Goal: Task Accomplishment & Management: Use online tool/utility

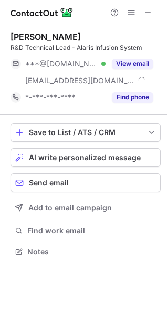
scroll to position [245, 167]
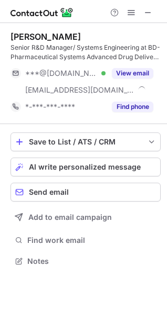
scroll to position [254, 167]
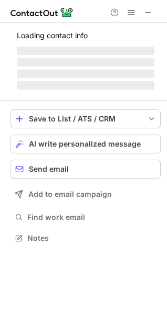
scroll to position [254, 167]
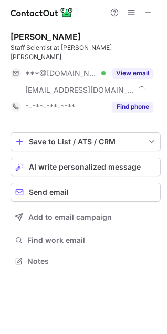
scroll to position [245, 167]
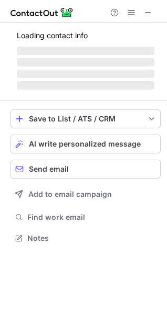
scroll to position [237, 167]
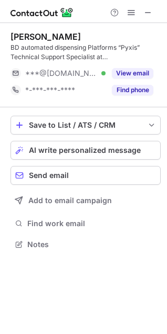
scroll to position [237, 167]
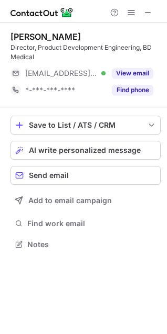
scroll to position [237, 167]
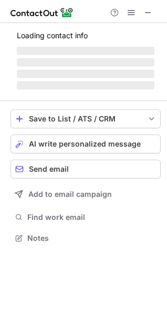
scroll to position [245, 167]
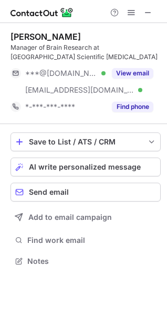
scroll to position [254, 167]
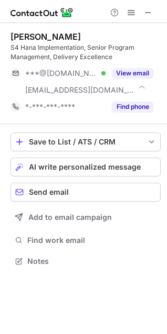
scroll to position [254, 167]
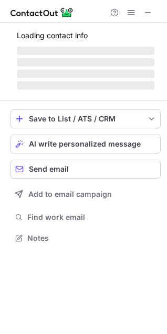
scroll to position [228, 167]
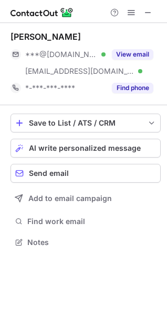
scroll to position [235, 167]
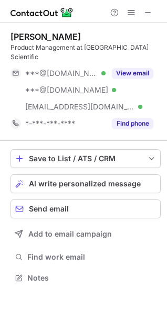
scroll to position [261, 167]
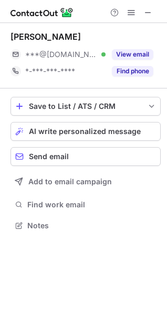
scroll to position [219, 167]
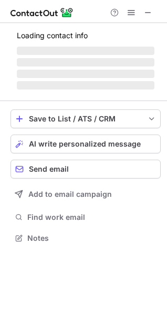
scroll to position [254, 167]
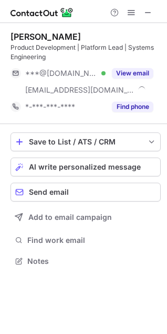
scroll to position [254, 167]
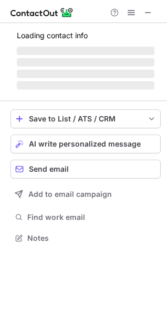
scroll to position [245, 167]
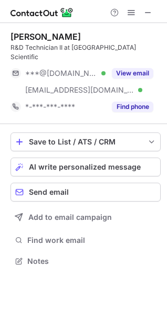
scroll to position [245, 167]
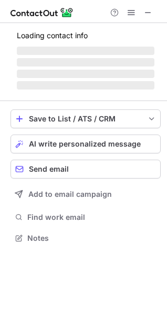
scroll to position [271, 167]
